Goal: Navigation & Orientation: Find specific page/section

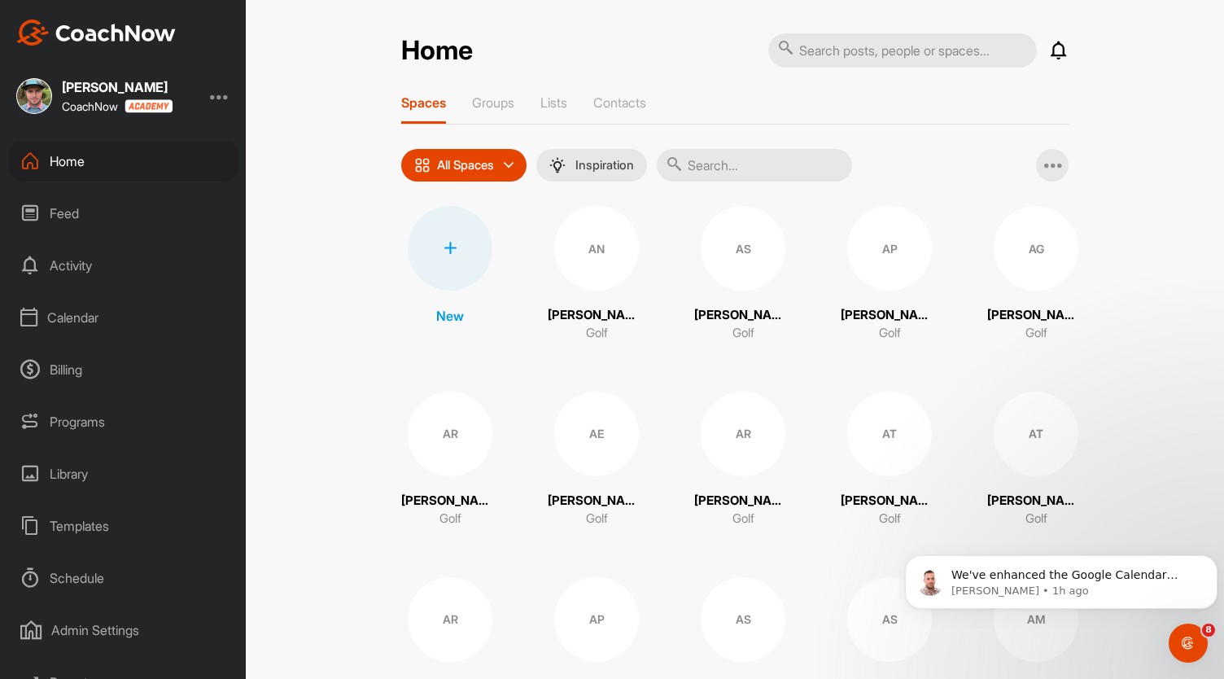
click at [86, 310] on div "Calendar" at bounding box center [123, 317] width 229 height 41
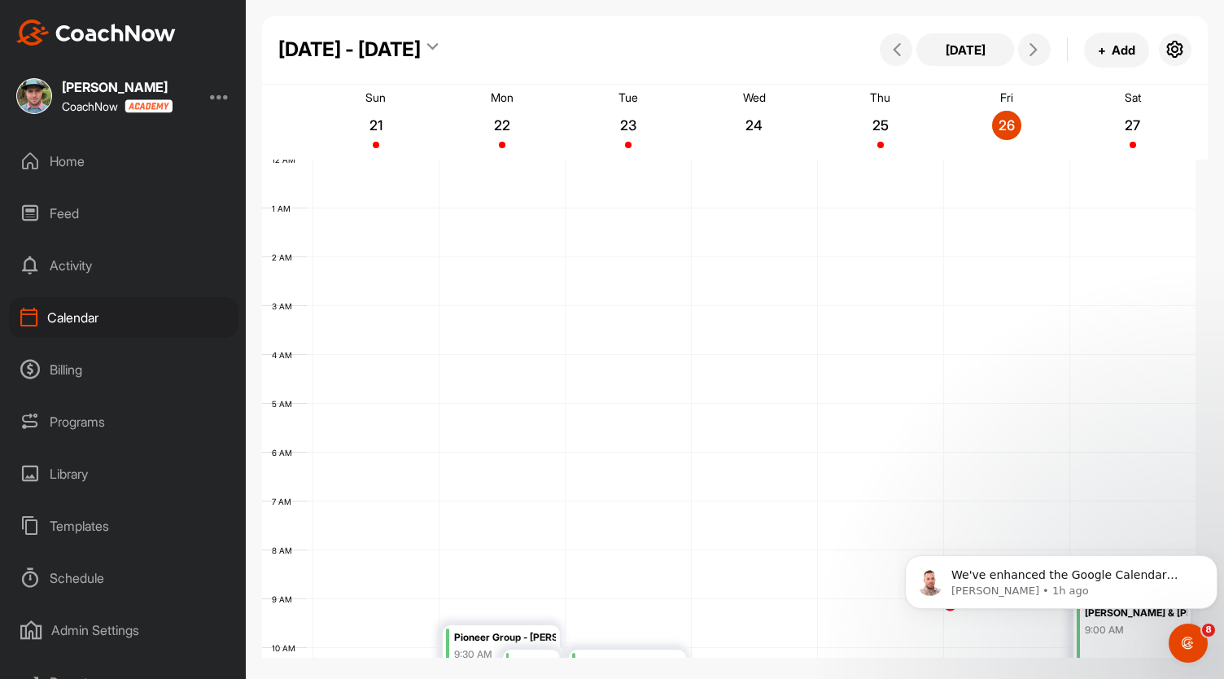
scroll to position [282, 0]
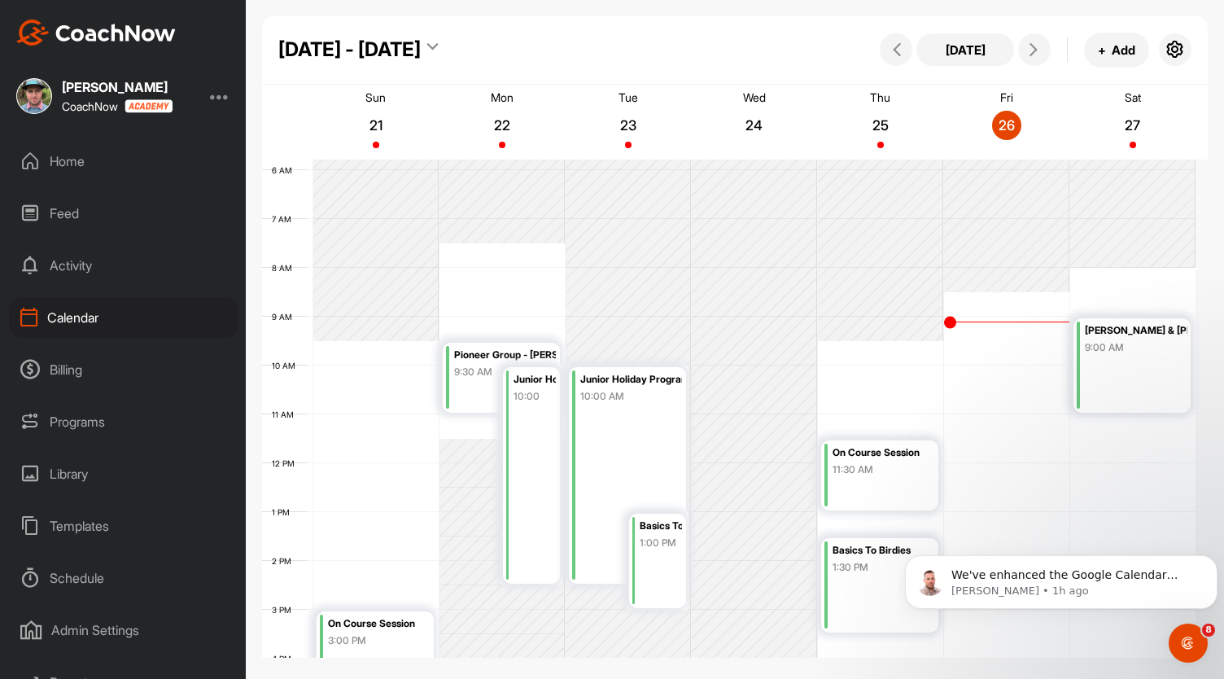
click at [103, 627] on div "Admin Settings" at bounding box center [123, 630] width 229 height 41
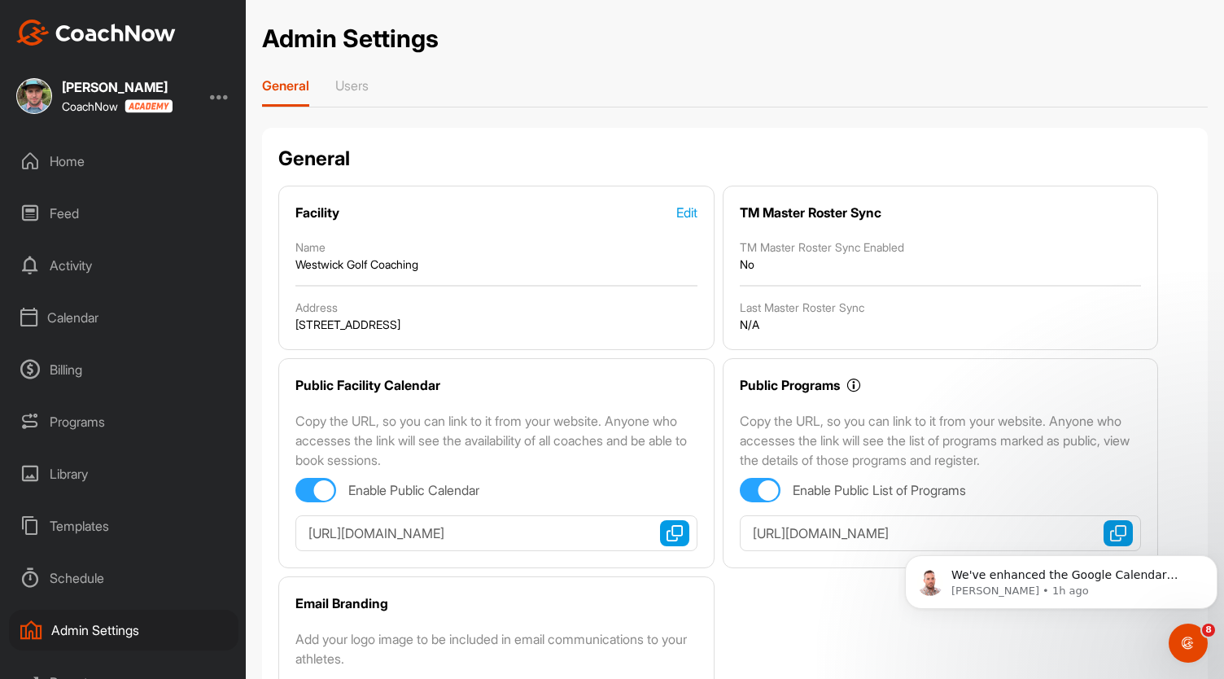
scroll to position [309, 0]
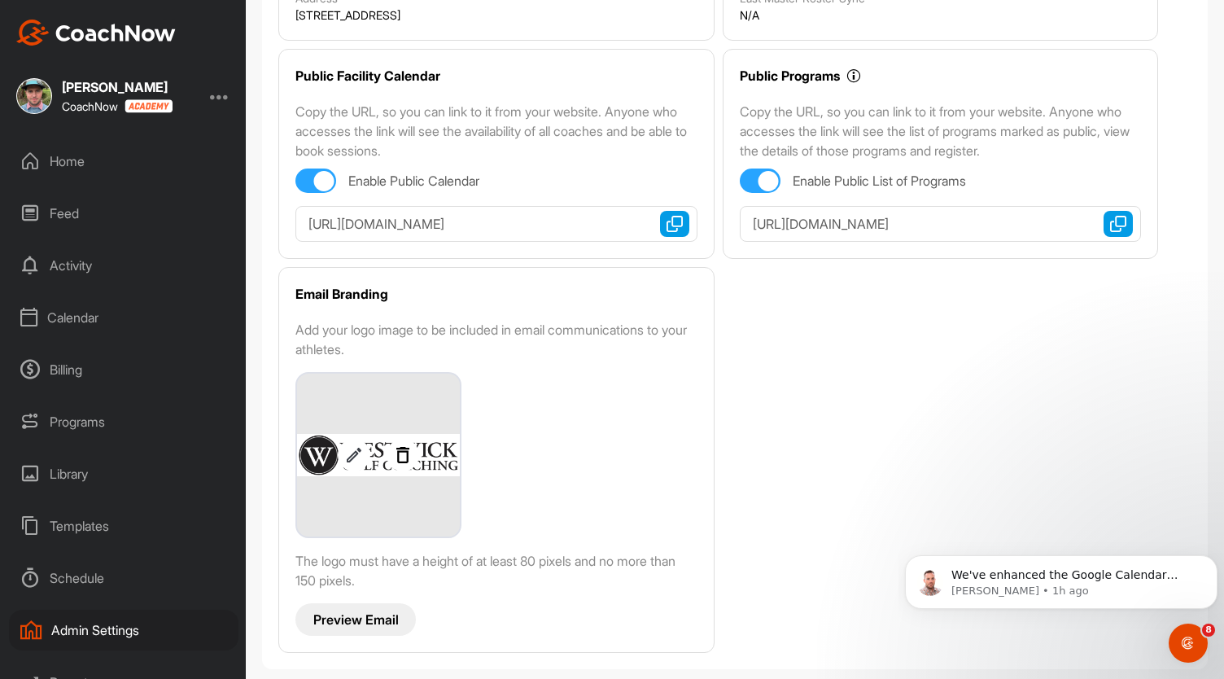
click at [353, 448] on img at bounding box center [354, 455] width 33 height 20
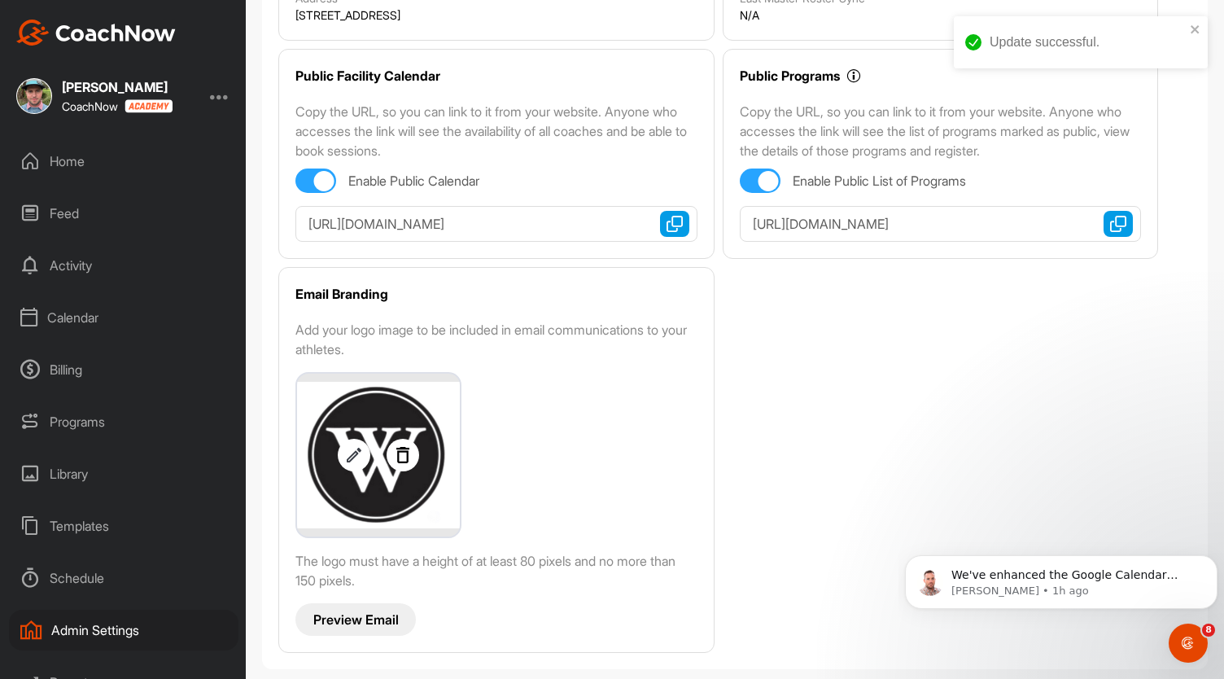
click at [374, 619] on p "Preview Email" at bounding box center [355, 619] width 85 height 17
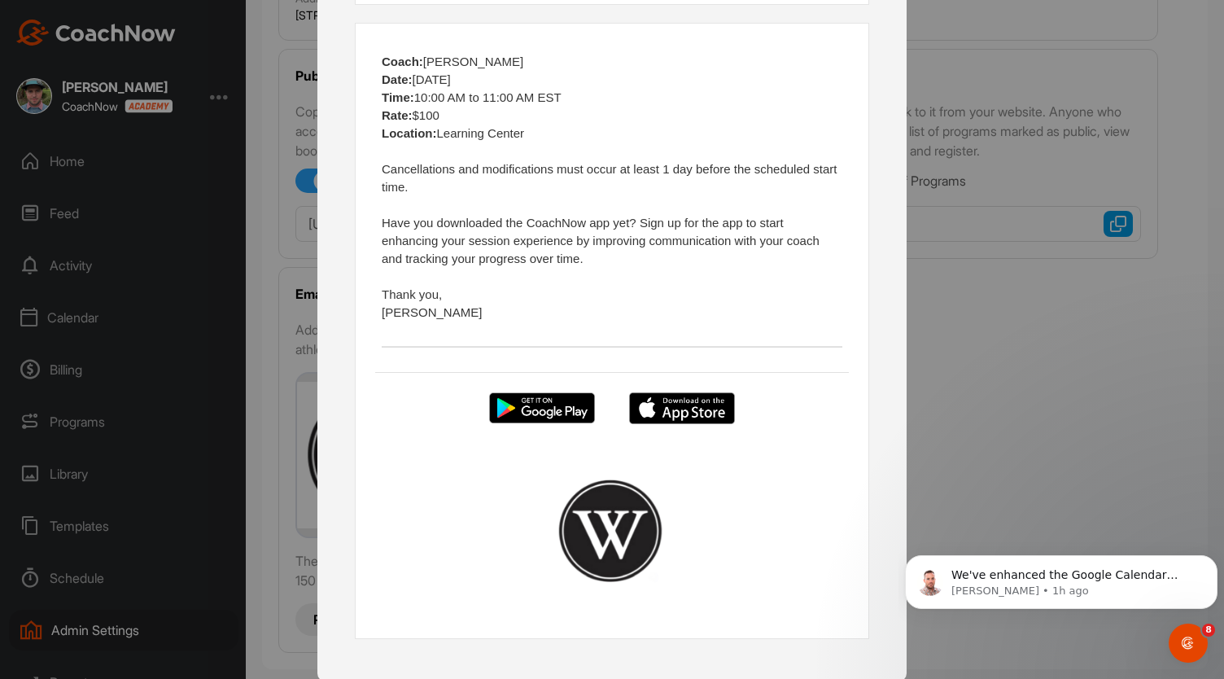
scroll to position [0, 0]
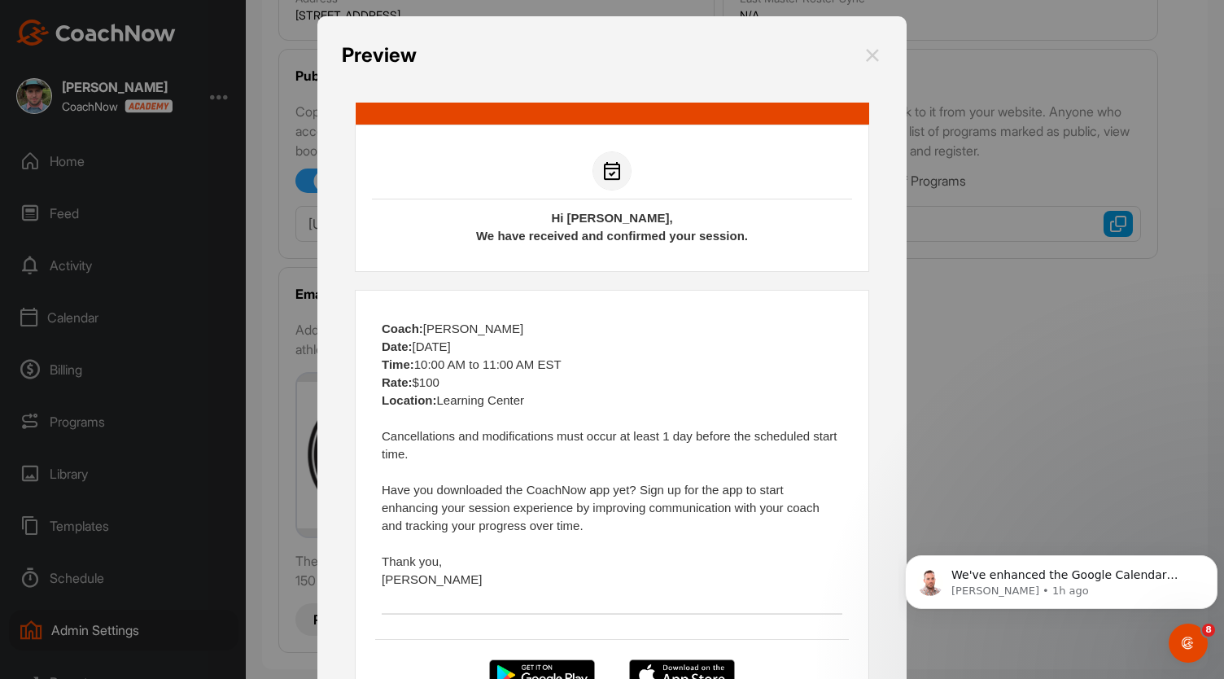
click at [867, 56] on img at bounding box center [873, 55] width 20 height 29
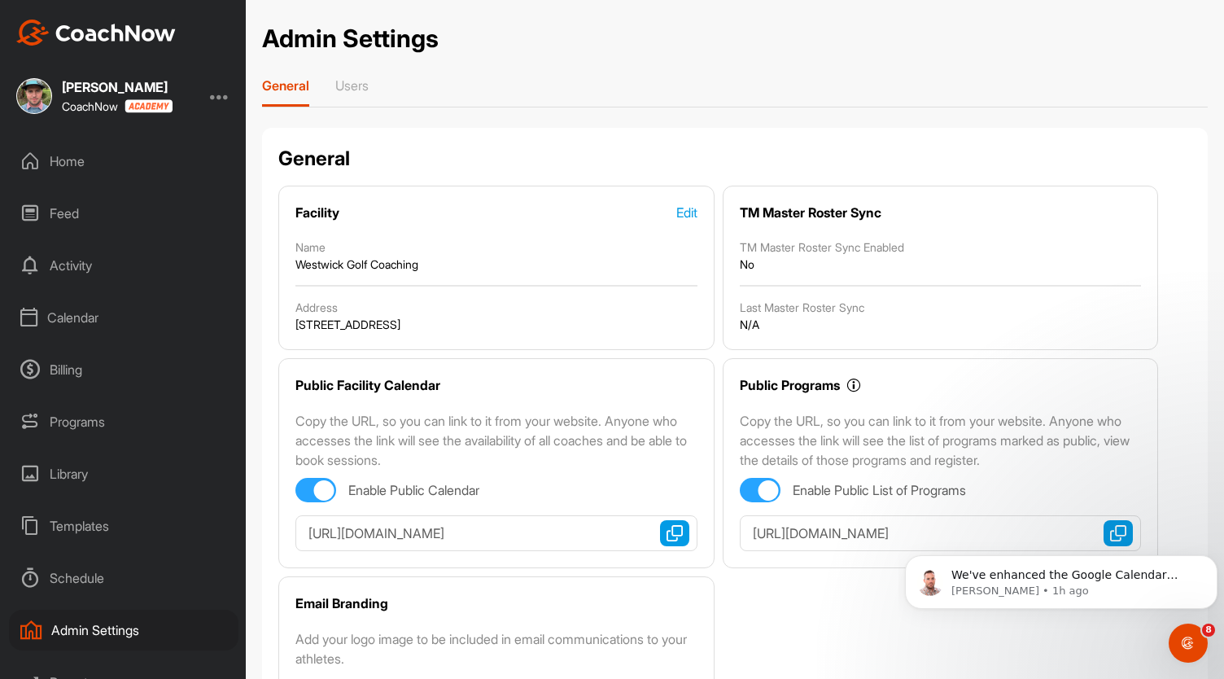
click at [90, 164] on div "Home" at bounding box center [123, 161] width 229 height 41
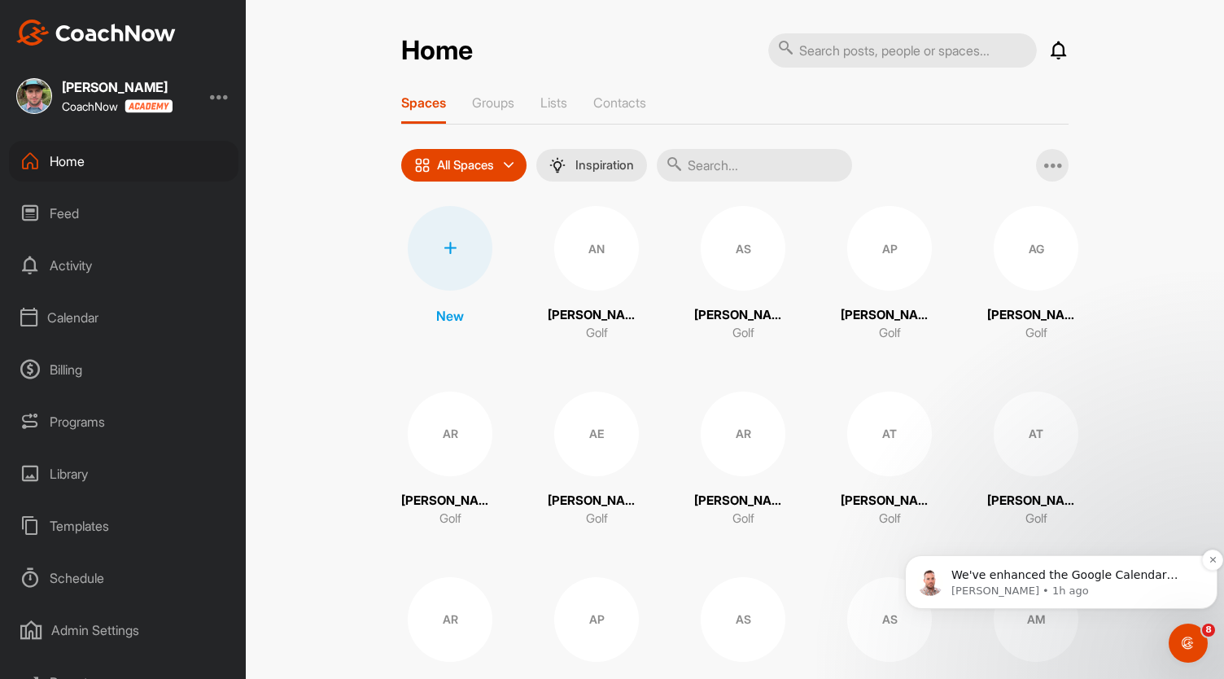
click at [1020, 579] on span "We've enhanced the Google Calendar integration for a more seamless experience. …" at bounding box center [1072, 655] width 242 height 175
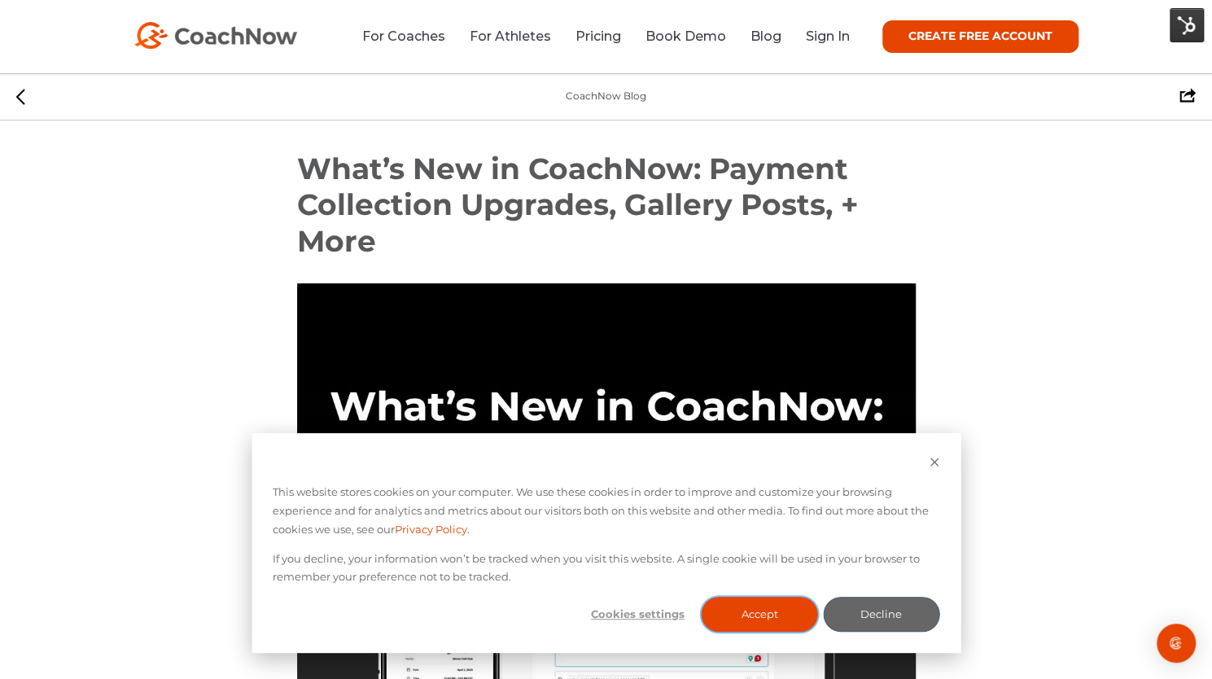
click at [745, 618] on button "Accept" at bounding box center [759, 613] width 116 height 35
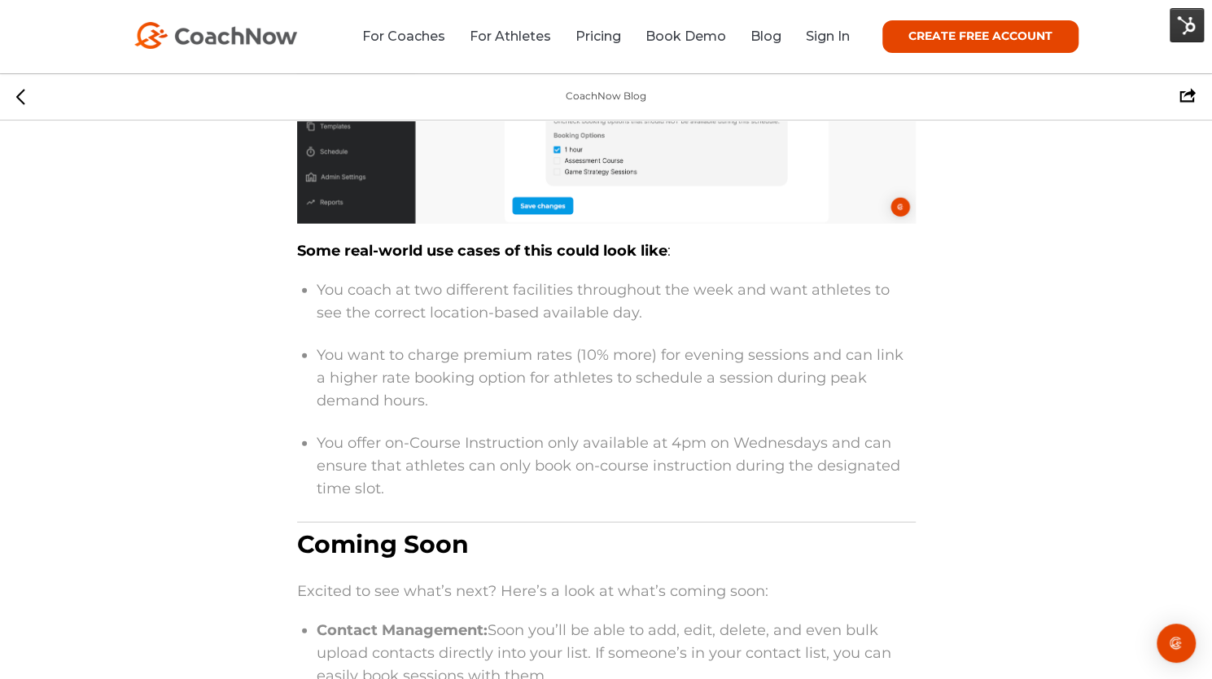
scroll to position [5720, 0]
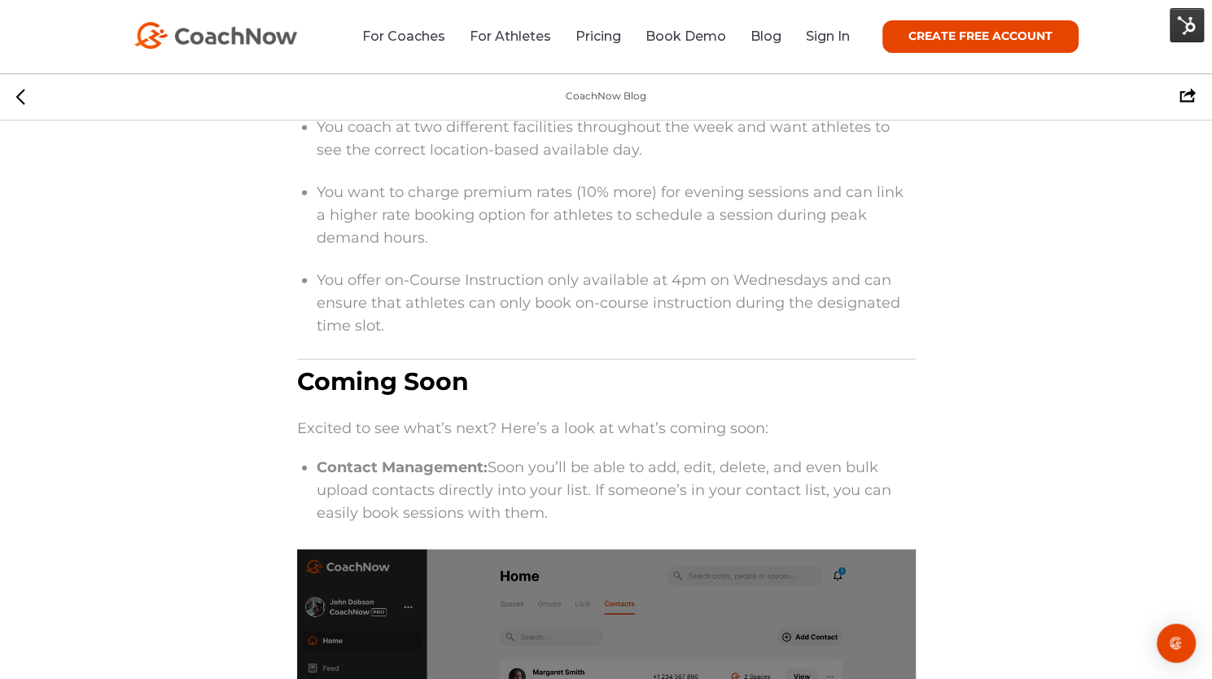
click at [569, 299] on p "You offer on-Course Instruction only available at 4pm on Wednesdays and can ens…" at bounding box center [616, 303] width 599 height 75
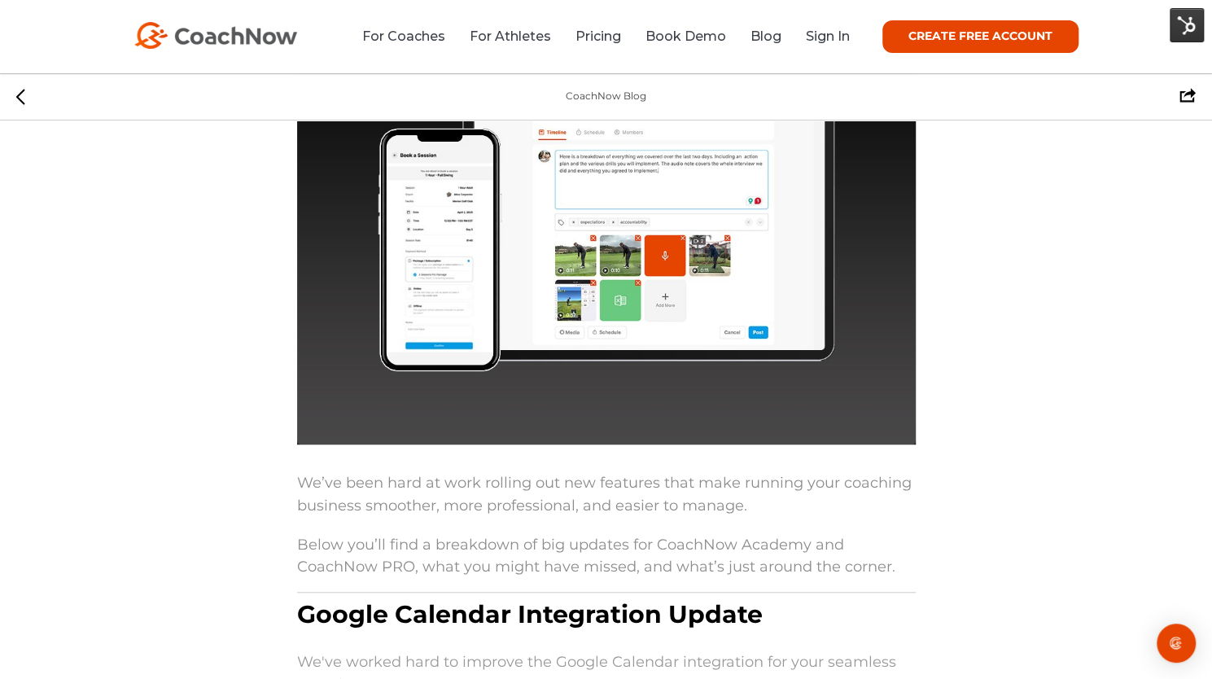
scroll to position [0, 0]
